Goal: Obtain resource: Obtain resource

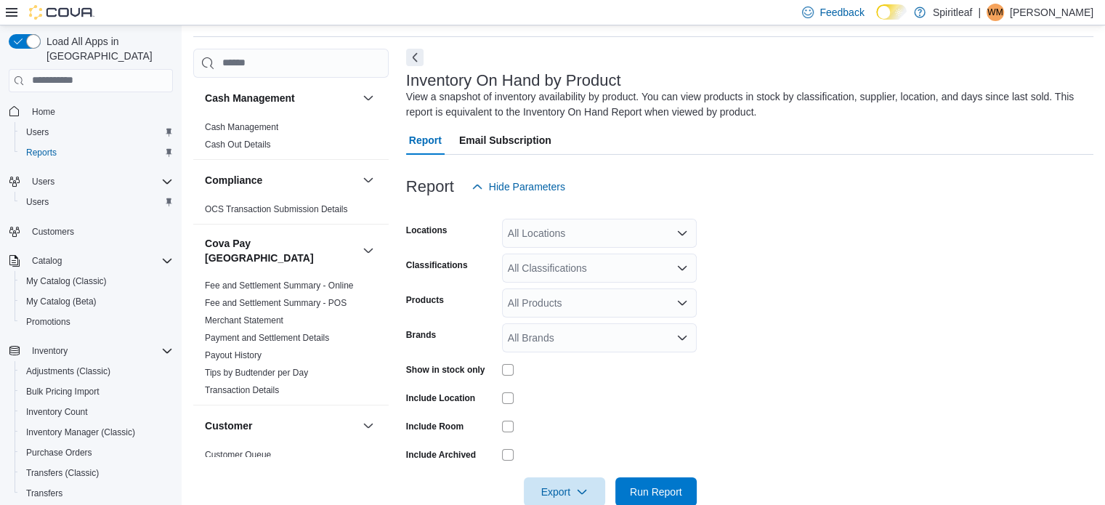
scroll to position [49, 0]
click at [555, 230] on div "All Locations" at bounding box center [599, 231] width 195 height 29
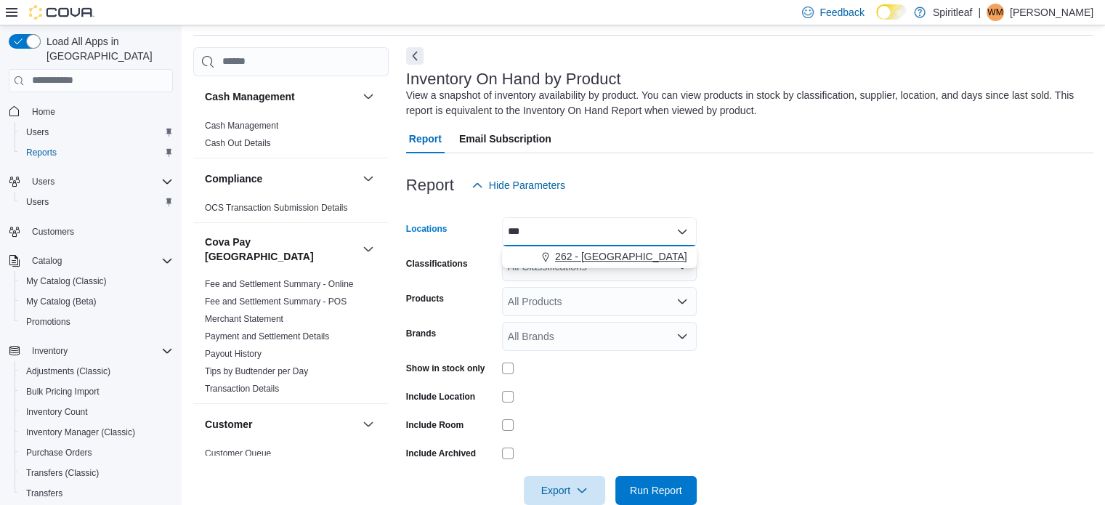
type input "***"
click at [571, 250] on span "262 - [GEOGRAPHIC_DATA]" at bounding box center [621, 256] width 132 height 15
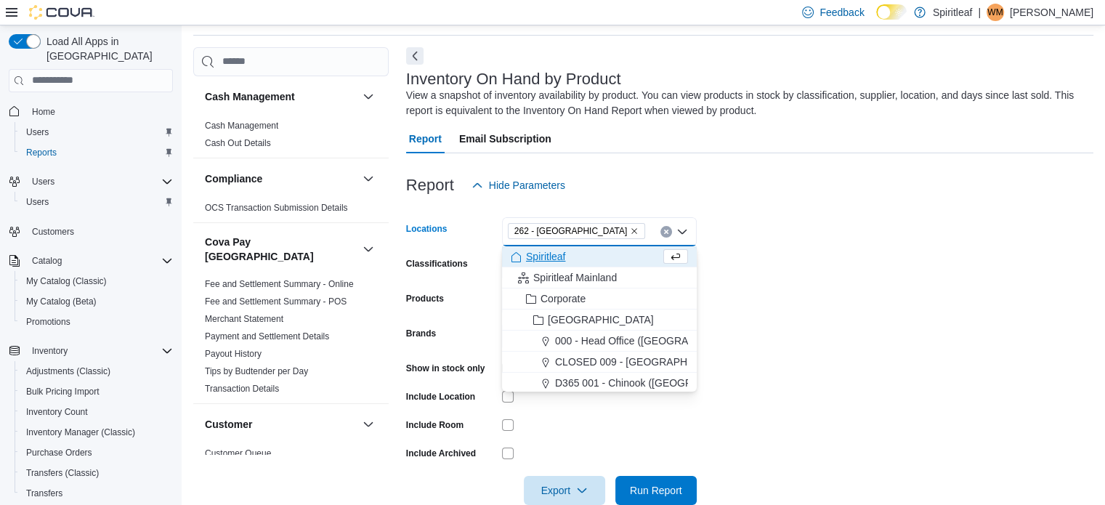
click at [706, 281] on form "Locations 262 - [GEOGRAPHIC_DATA] Combo box. Selected. 262 - [GEOGRAPHIC_DATA].…" at bounding box center [750, 352] width 688 height 305
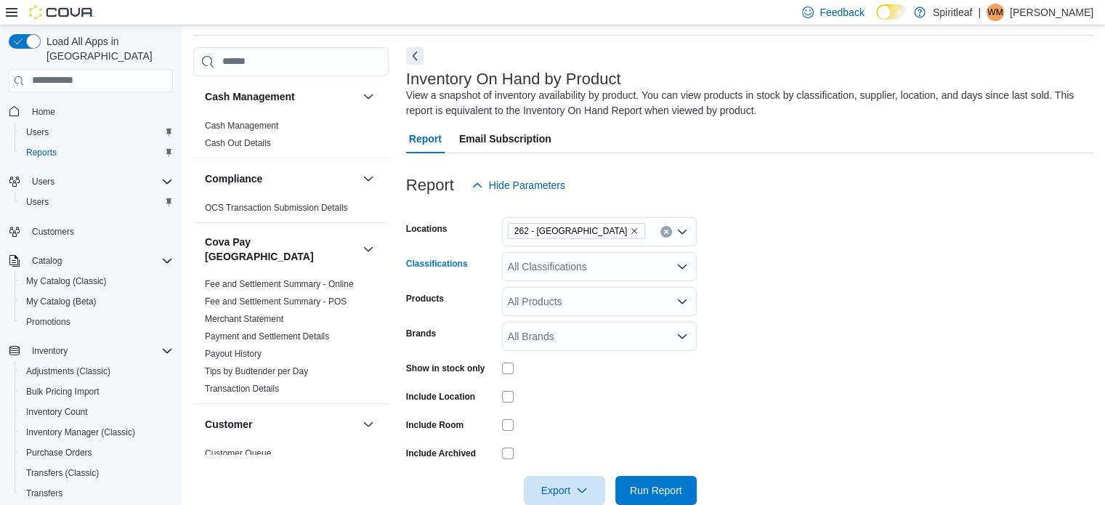
click at [681, 262] on icon "Open list of options" at bounding box center [683, 267] width 12 height 12
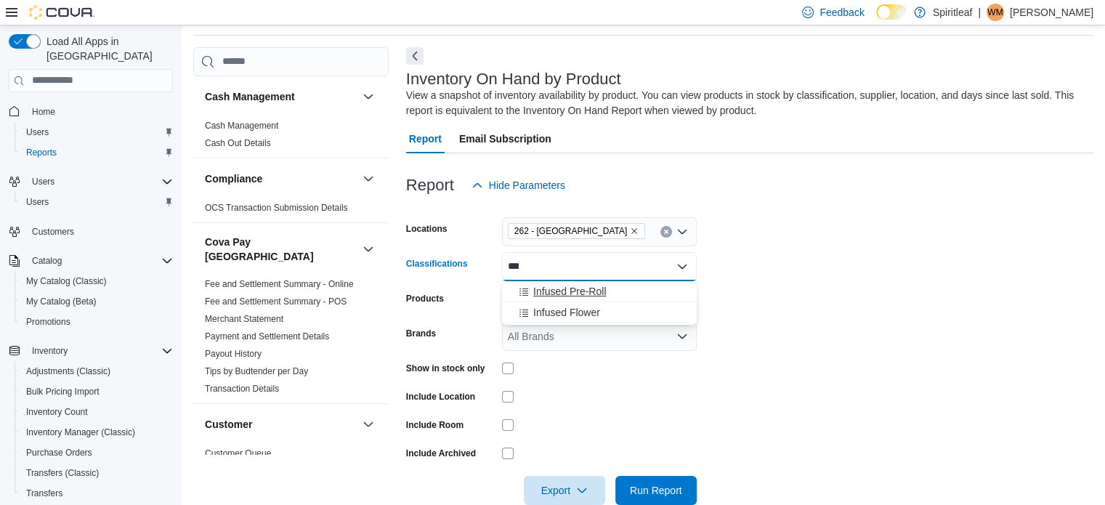
type input "***"
click at [572, 286] on span "Infused Pre-Roll" at bounding box center [569, 291] width 73 height 15
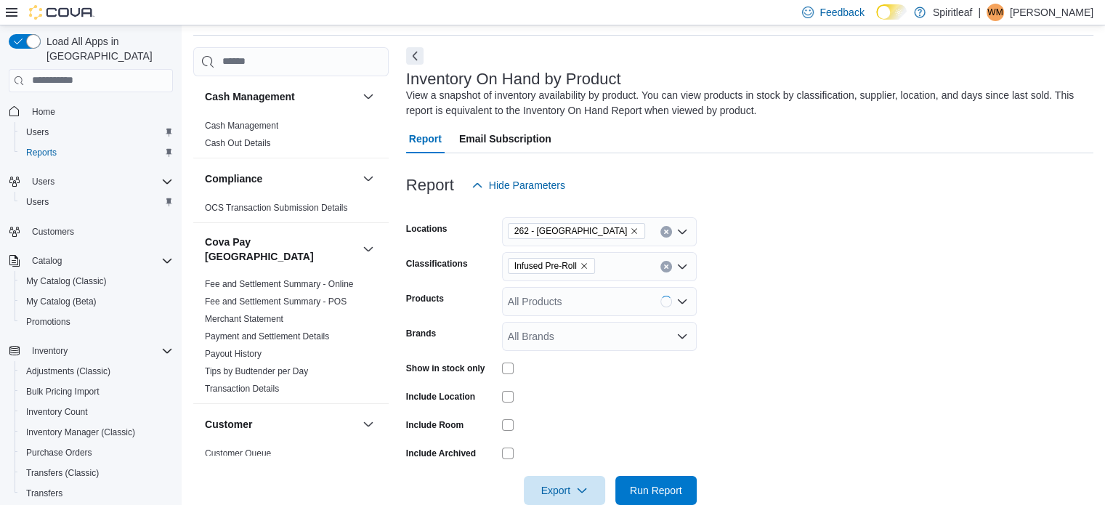
click at [955, 304] on form "Locations 262 - [GEOGRAPHIC_DATA] Classifications Infused Pre-Roll Products All…" at bounding box center [750, 352] width 688 height 305
click at [549, 486] on span "Export" at bounding box center [565, 489] width 64 height 29
click at [574, 396] on span "Export to Excel" at bounding box center [566, 401] width 65 height 12
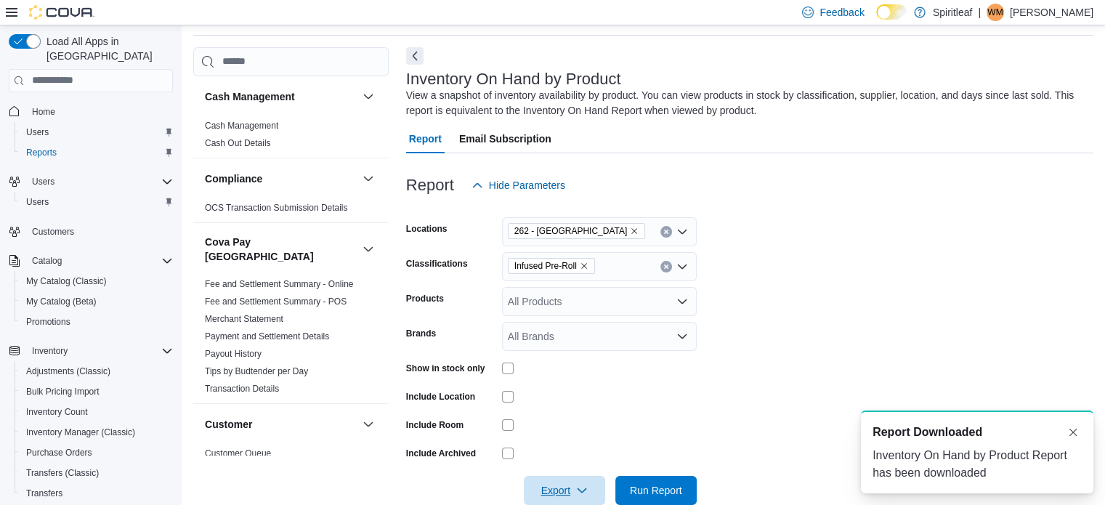
scroll to position [0, 0]
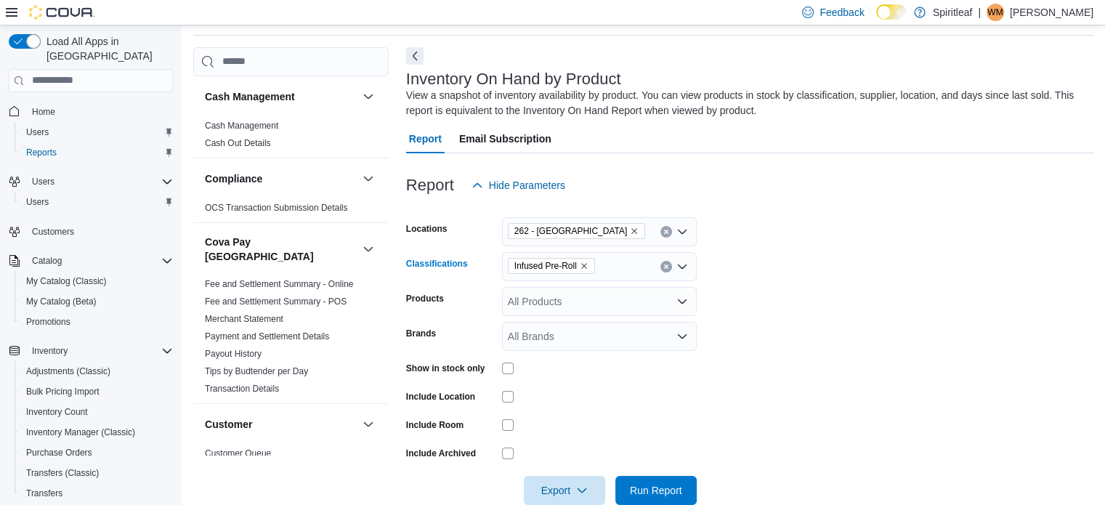
click at [585, 262] on icon "Remove Infused Pre-Roll from selection in this group" at bounding box center [584, 266] width 9 height 9
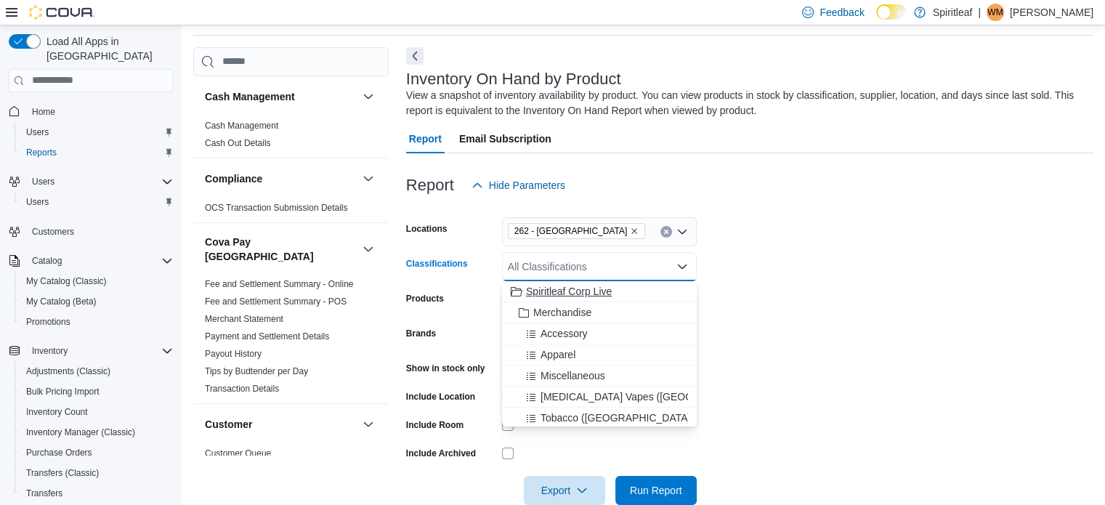
click at [584, 287] on span "Spiritleaf Corp Live" at bounding box center [569, 291] width 86 height 15
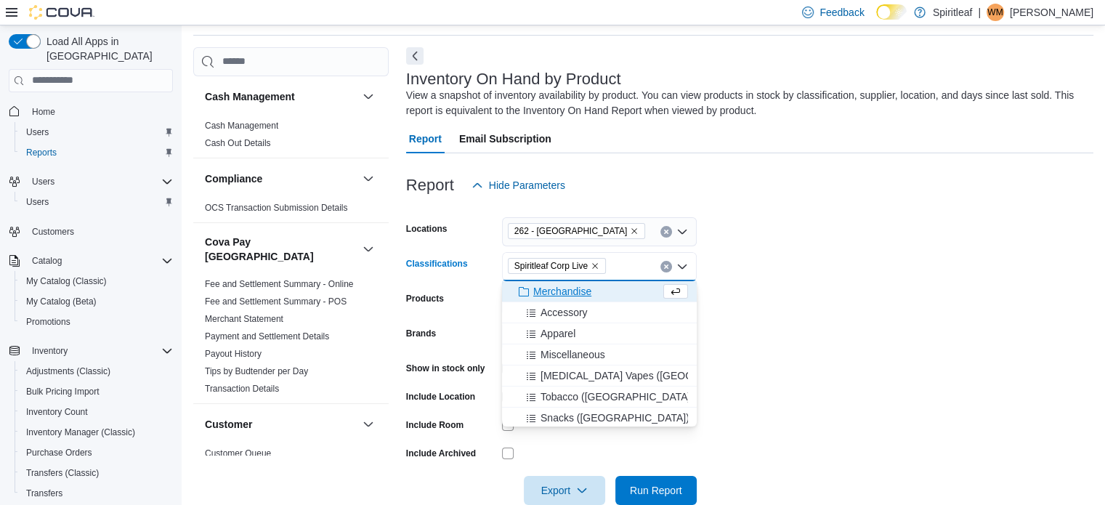
click at [717, 304] on form "Locations 262 - [GEOGRAPHIC_DATA] Classifications Spiritleaf Corp Live Combo bo…" at bounding box center [750, 352] width 688 height 305
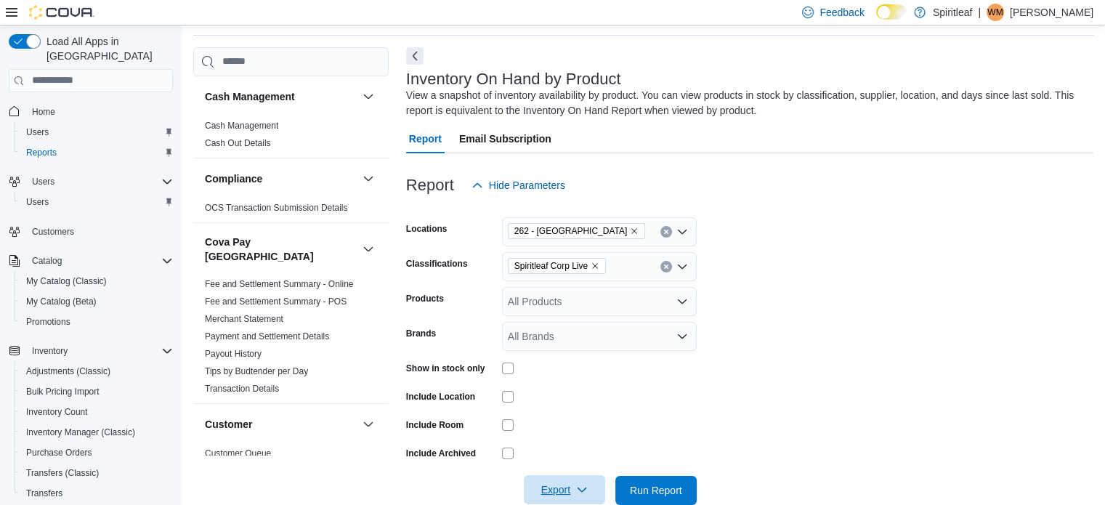
click at [547, 481] on span "Export" at bounding box center [565, 489] width 64 height 29
click at [564, 394] on button "Export to Excel" at bounding box center [566, 401] width 83 height 29
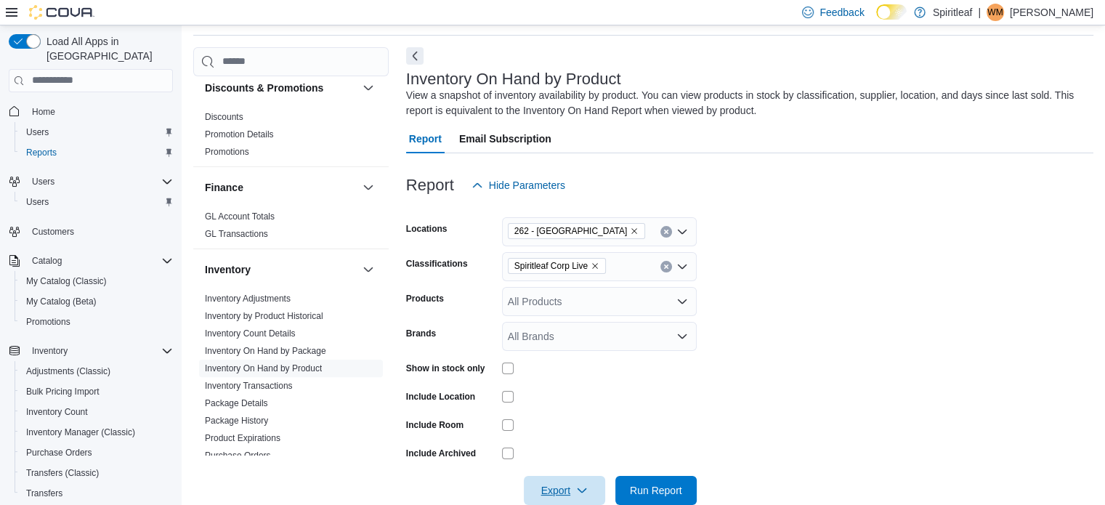
scroll to position [363, 0]
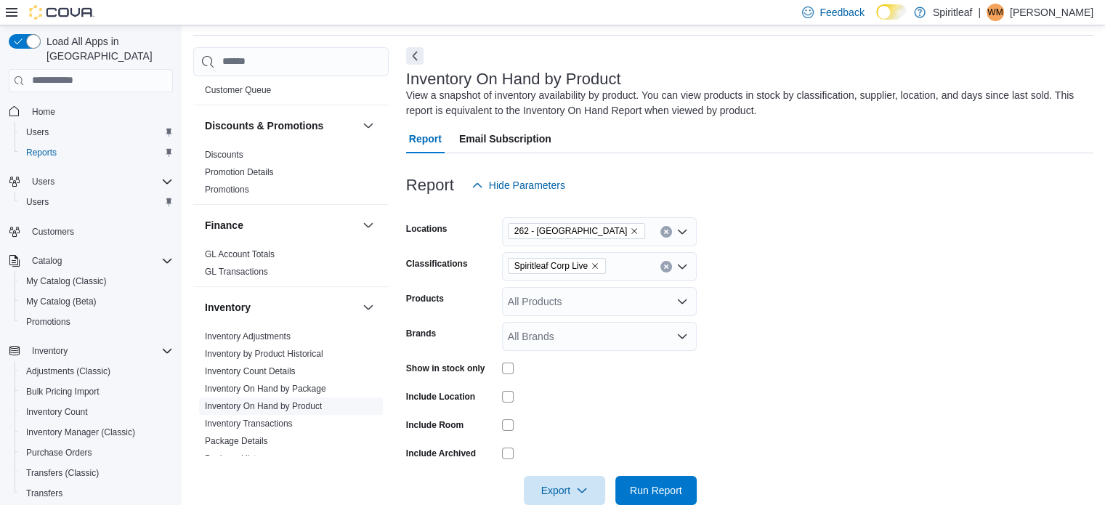
click at [306, 401] on link "Inventory On Hand by Product" at bounding box center [263, 406] width 117 height 10
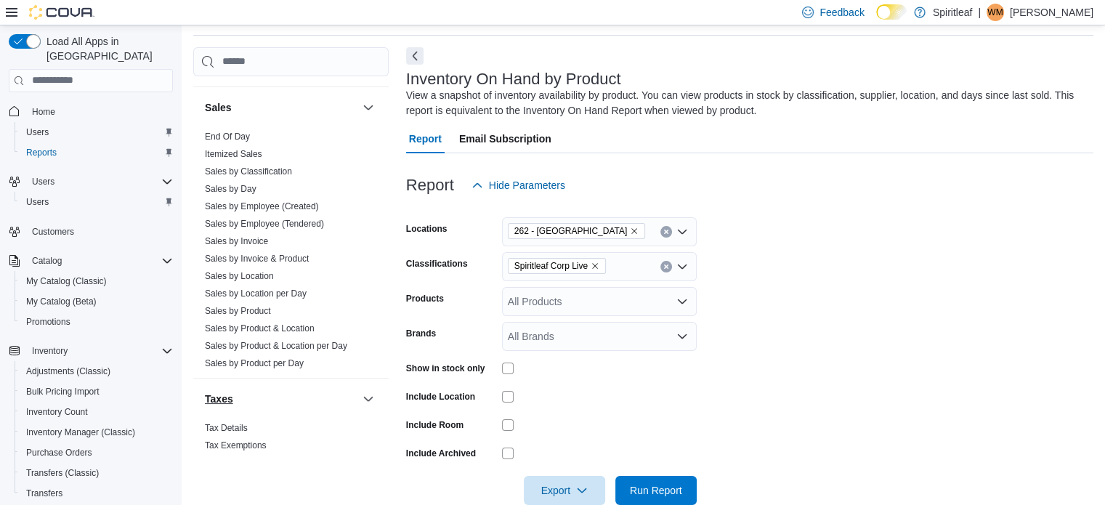
scroll to position [1119, 0]
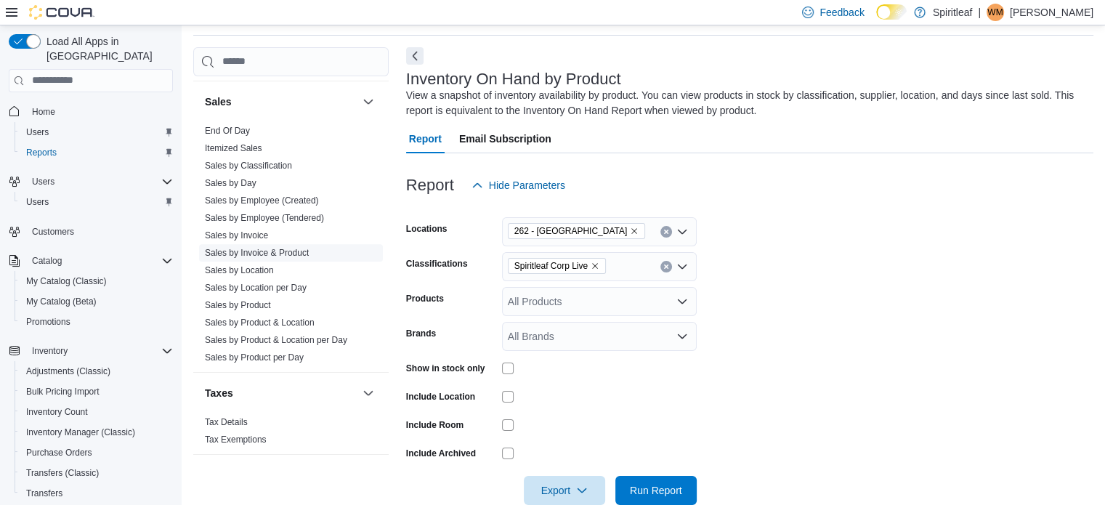
click at [294, 248] on link "Sales by Invoice & Product" at bounding box center [257, 253] width 104 height 10
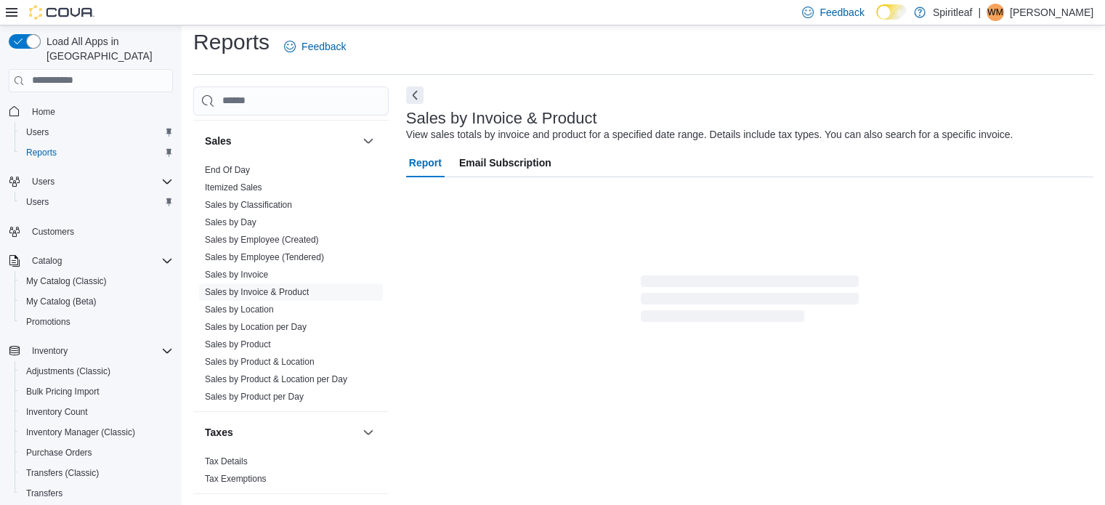
scroll to position [33, 0]
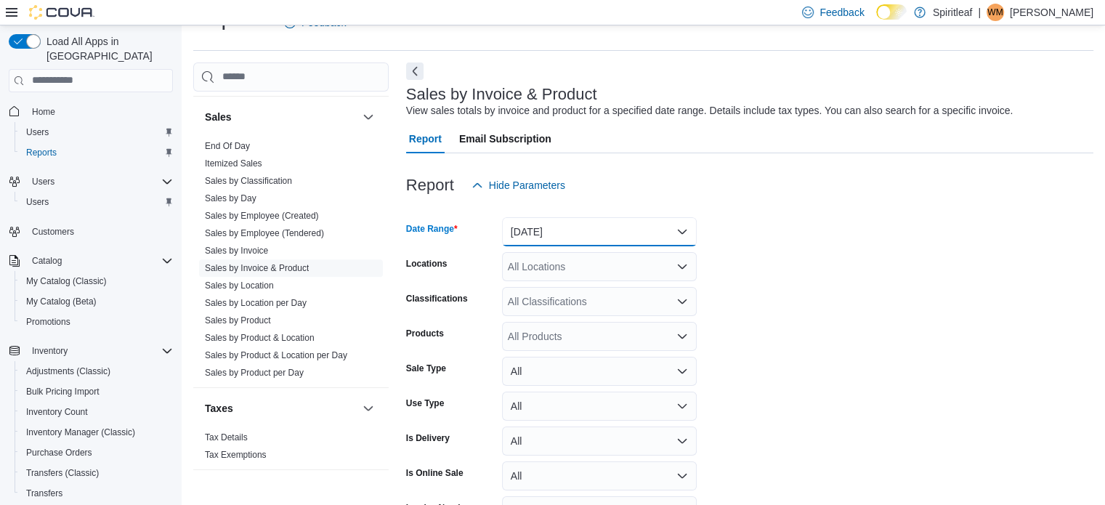
click at [563, 230] on button "[DATE]" at bounding box center [599, 231] width 195 height 29
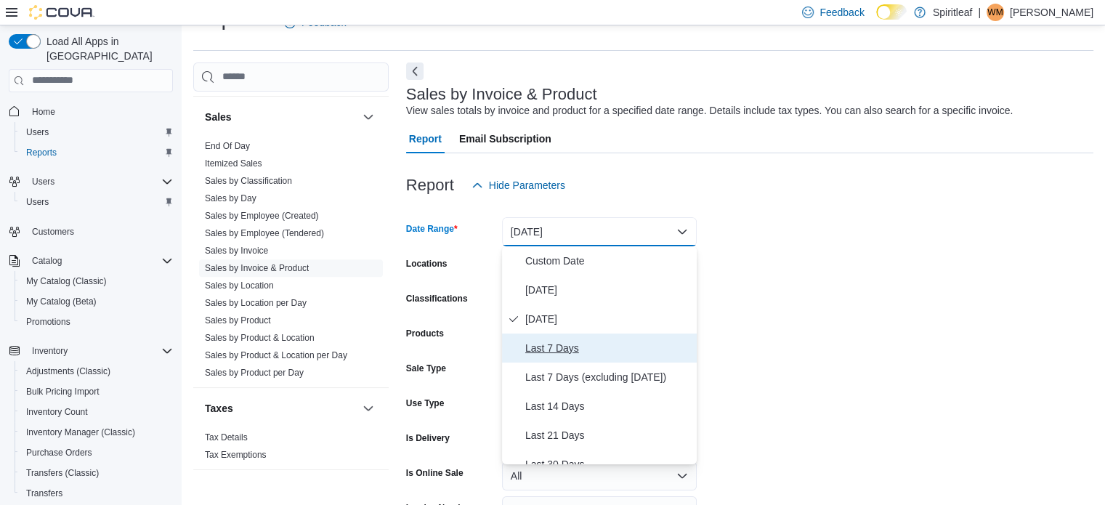
click at [545, 343] on span "Last 7 Days" at bounding box center [608, 347] width 166 height 17
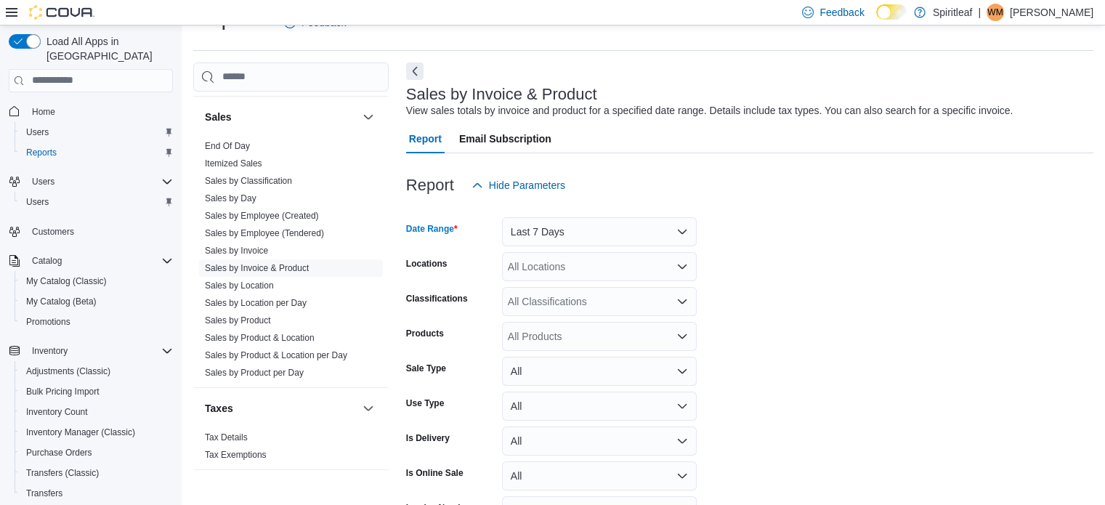
click at [555, 268] on div "All Locations" at bounding box center [599, 266] width 195 height 29
type input "***"
click at [587, 289] on span "262 - [GEOGRAPHIC_DATA]" at bounding box center [621, 291] width 132 height 15
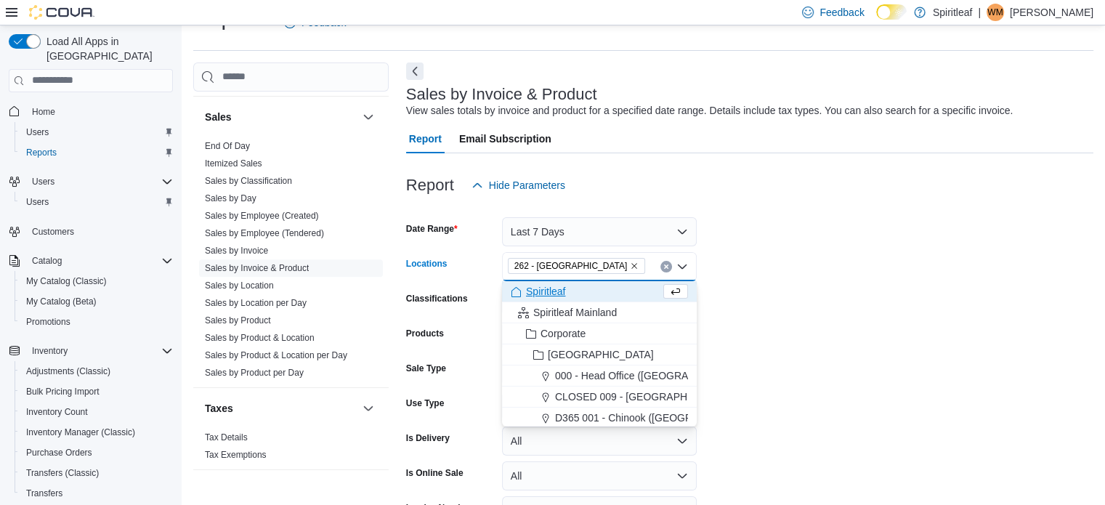
click at [741, 287] on form "Date Range Last 7 Days Locations 262 - [GEOGRAPHIC_DATA] Combo box. Selected. 2…" at bounding box center [750, 383] width 688 height 366
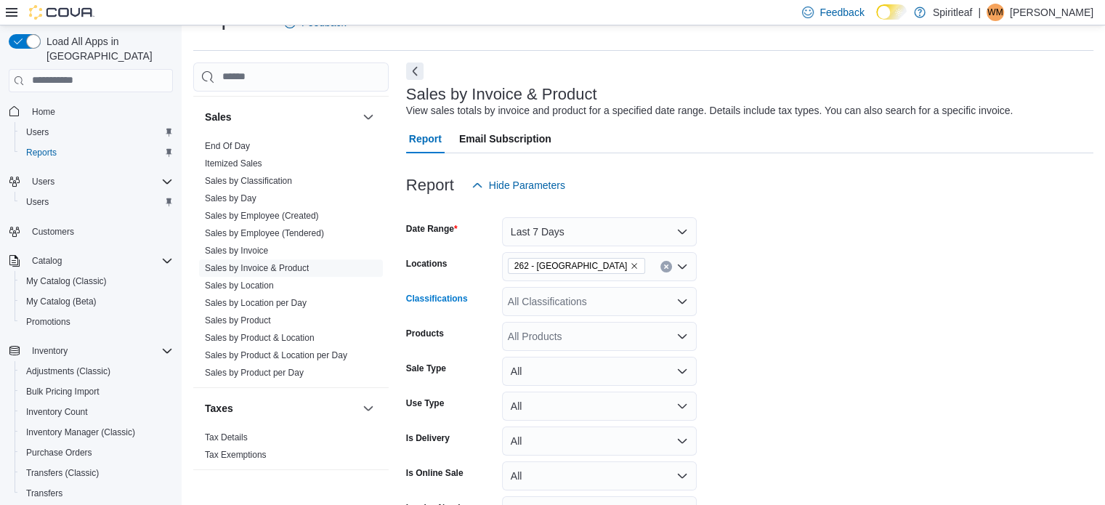
click at [576, 298] on div "All Classifications" at bounding box center [599, 301] width 195 height 29
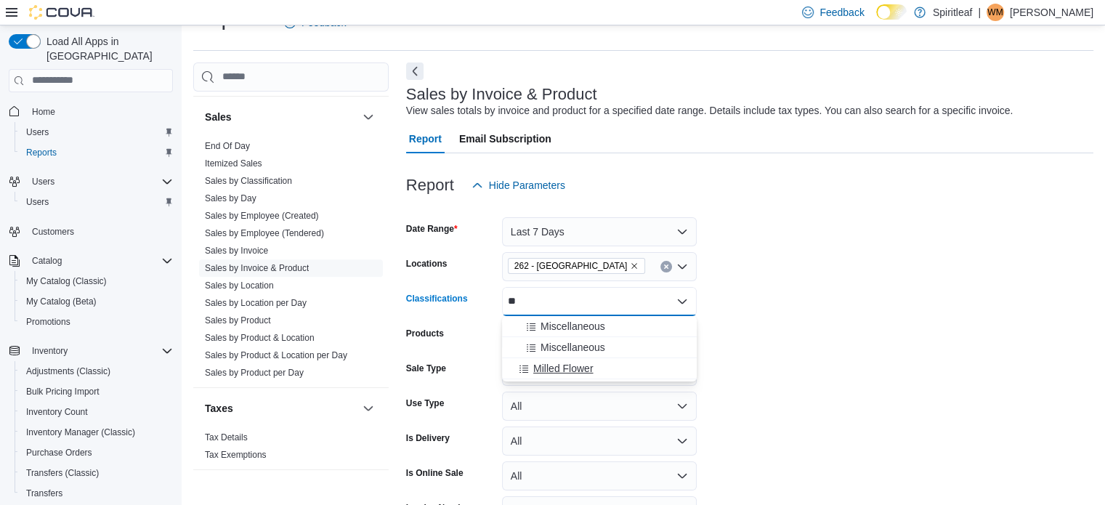
type input "**"
click at [556, 363] on span "Milled Flower" at bounding box center [563, 368] width 60 height 15
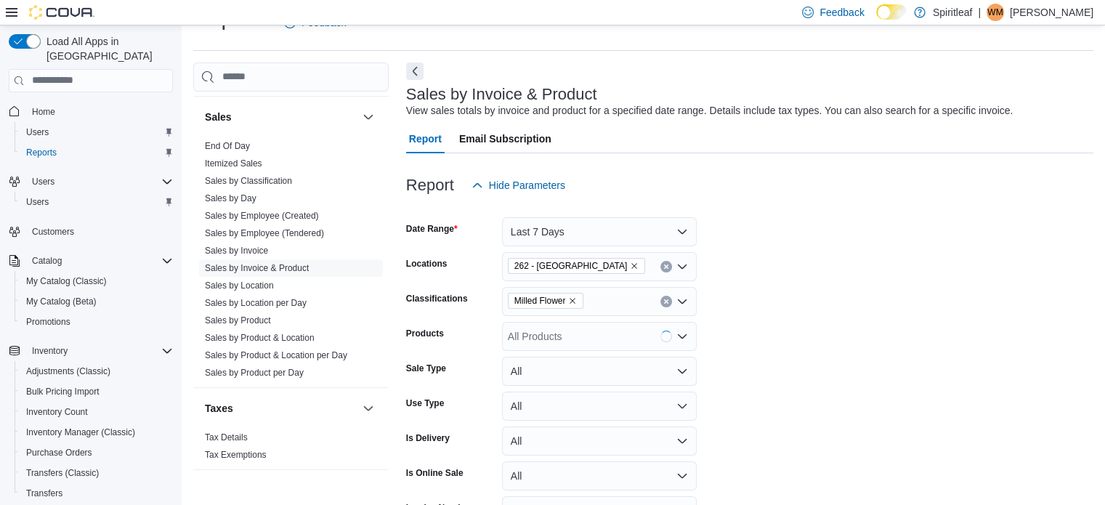
click at [749, 308] on form "Date Range Last 7 Days Locations 262 - [GEOGRAPHIC_DATA] Classifications Milled…" at bounding box center [750, 383] width 688 height 366
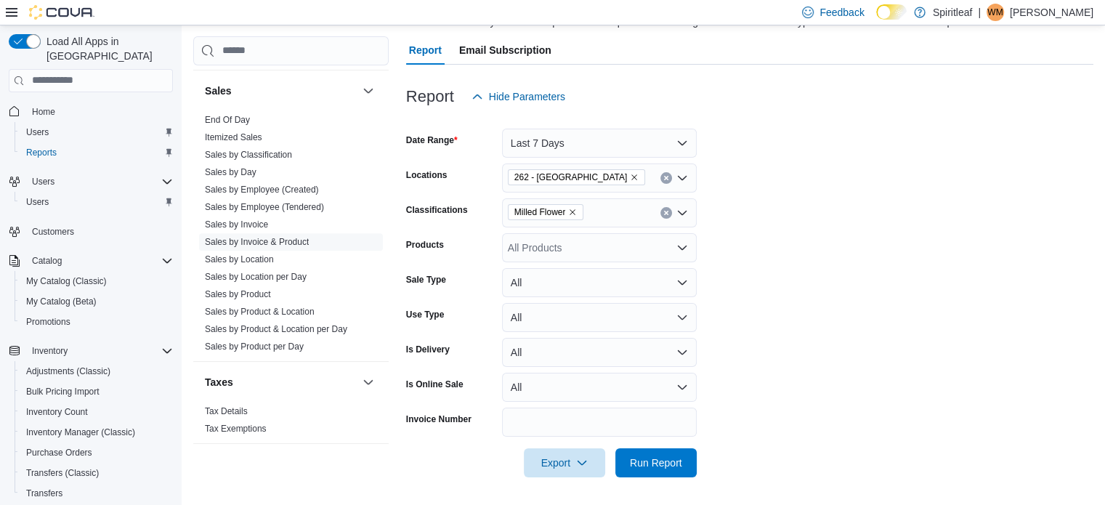
scroll to position [123, 0]
click at [559, 456] on span "Export" at bounding box center [565, 461] width 64 height 29
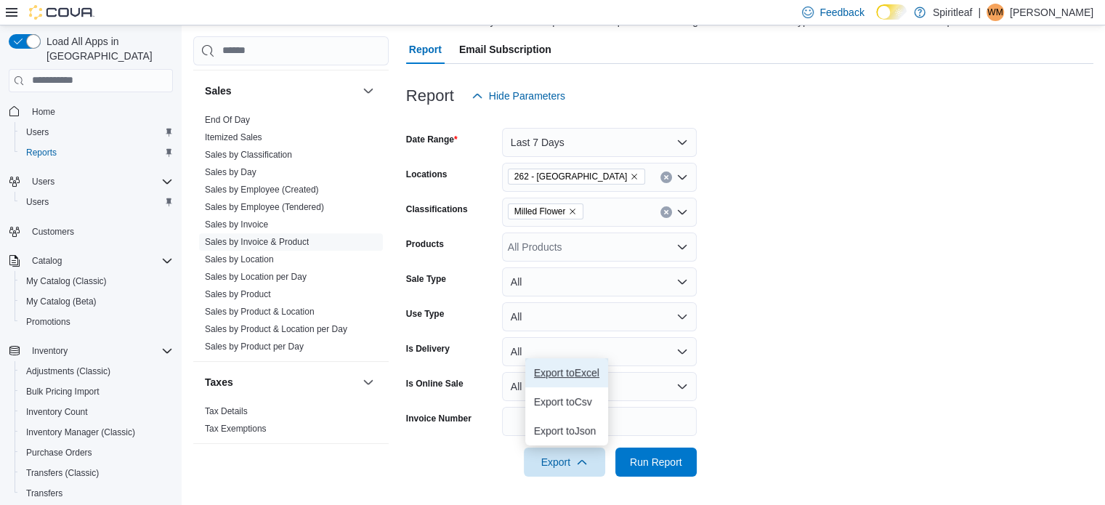
click at [565, 368] on span "Export to Excel" at bounding box center [566, 373] width 65 height 12
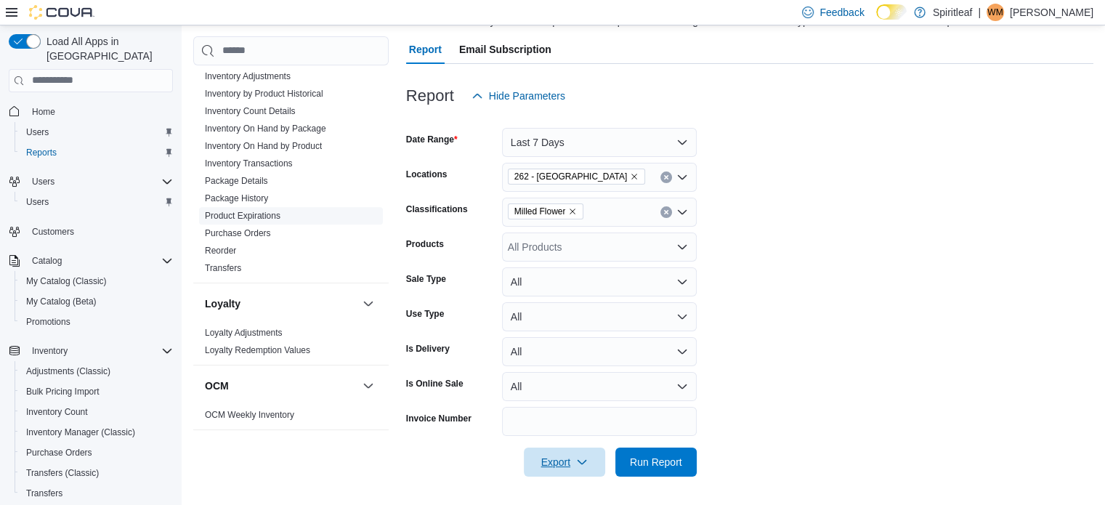
scroll to position [610, 0]
click at [301, 143] on link "Inventory On Hand by Product" at bounding box center [263, 148] width 117 height 10
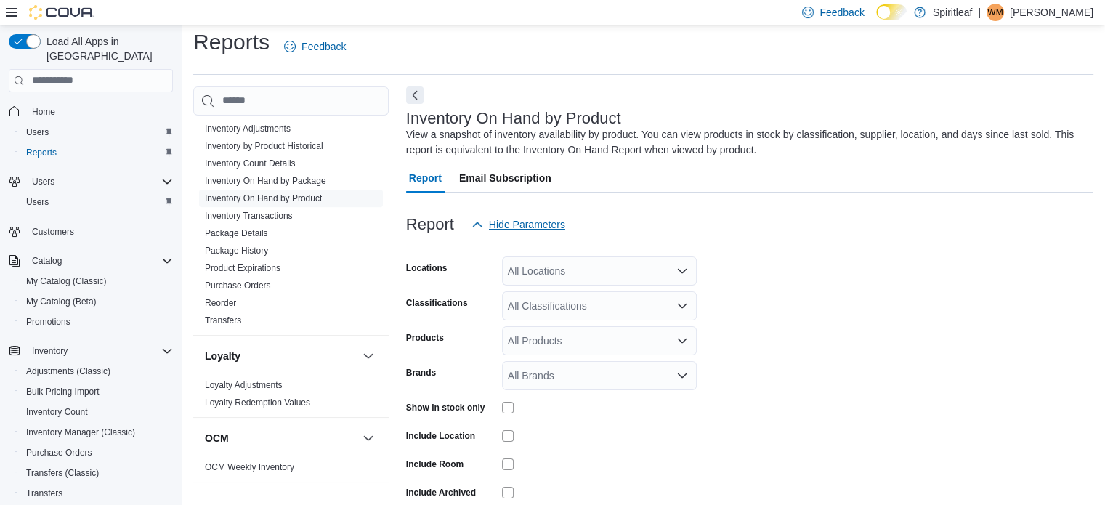
scroll to position [49, 0]
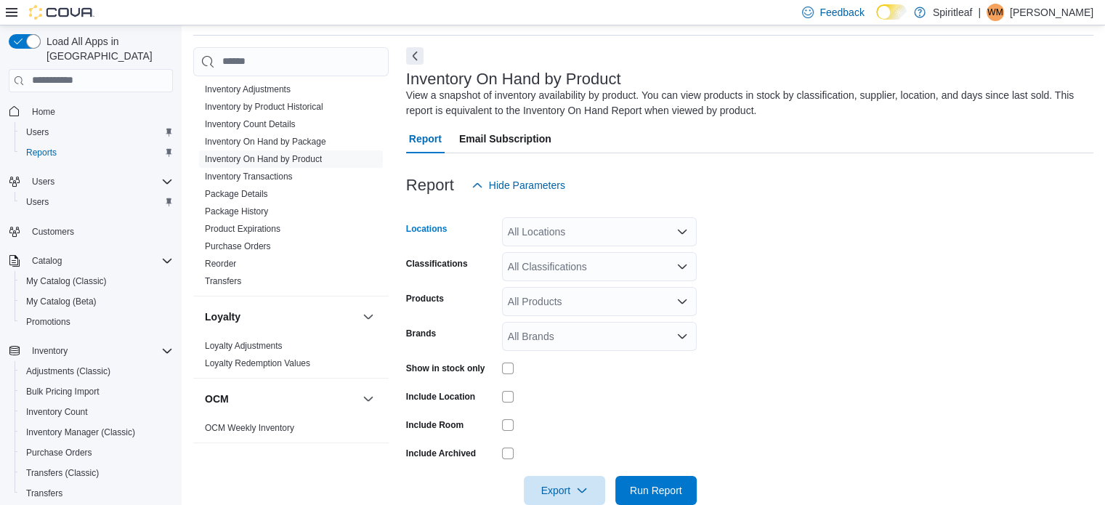
click at [567, 227] on div "All Locations" at bounding box center [599, 231] width 195 height 29
type input "***"
click at [576, 249] on span "262 - [GEOGRAPHIC_DATA]" at bounding box center [621, 256] width 132 height 15
click at [771, 259] on form "Locations 262 - [GEOGRAPHIC_DATA] Classifications All Classifications Products …" at bounding box center [750, 352] width 688 height 305
click at [594, 263] on div "All Classifications" at bounding box center [599, 266] width 195 height 29
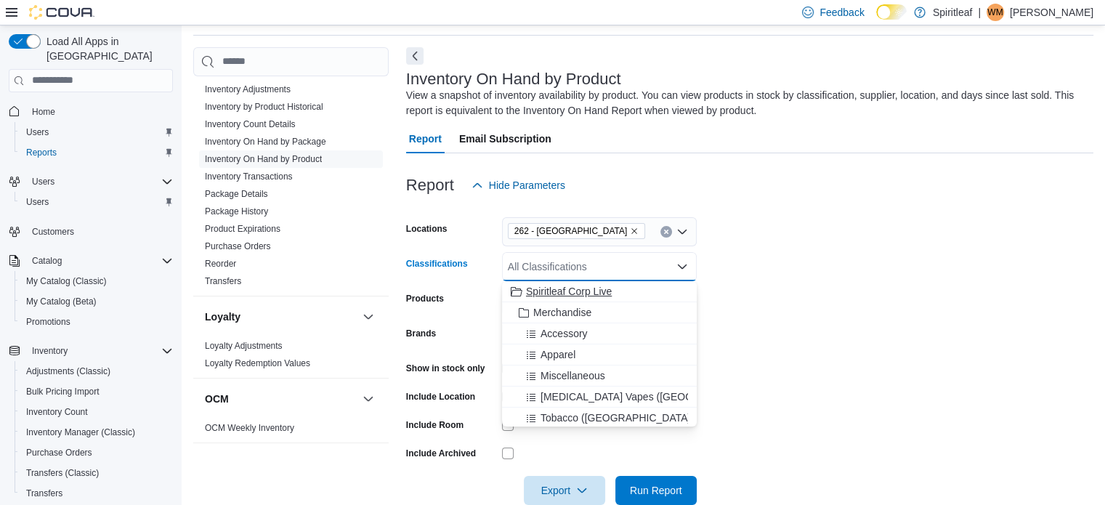
click at [570, 285] on span "Spiritleaf Corp Live" at bounding box center [569, 291] width 86 height 15
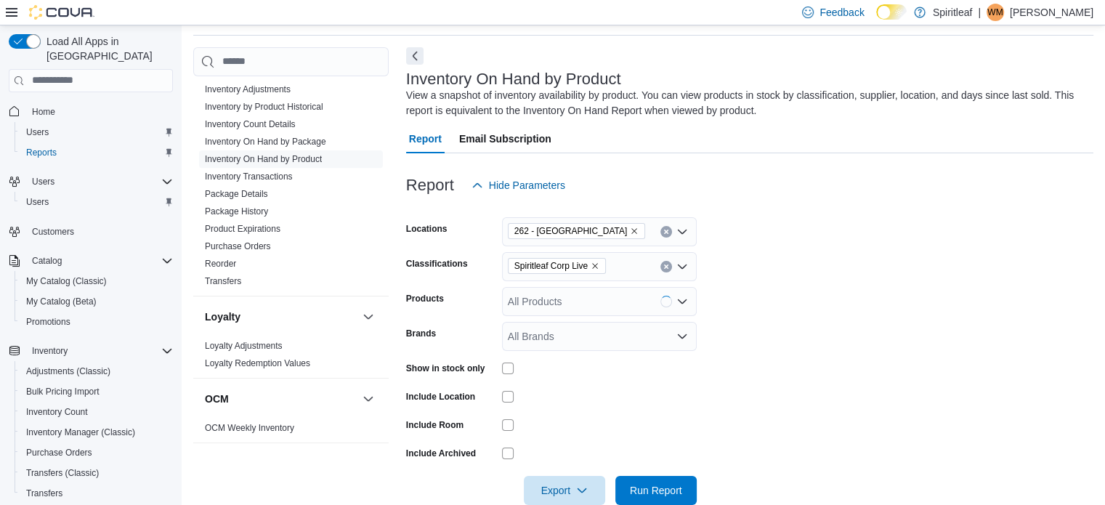
click at [750, 273] on form "Locations 262 - [GEOGRAPHIC_DATA] Classifications Spiritleaf Corp Live Products…" at bounding box center [750, 352] width 688 height 305
click at [560, 483] on span "Export" at bounding box center [565, 489] width 64 height 29
click at [567, 396] on span "Export to Excel" at bounding box center [566, 401] width 65 height 12
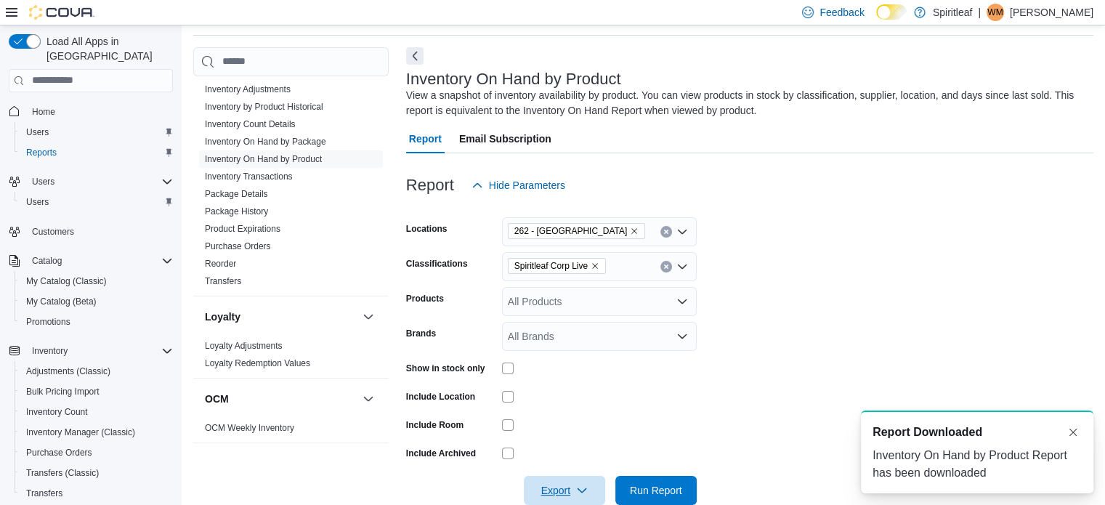
scroll to position [0, 0]
